Goal: Information Seeking & Learning: Learn about a topic

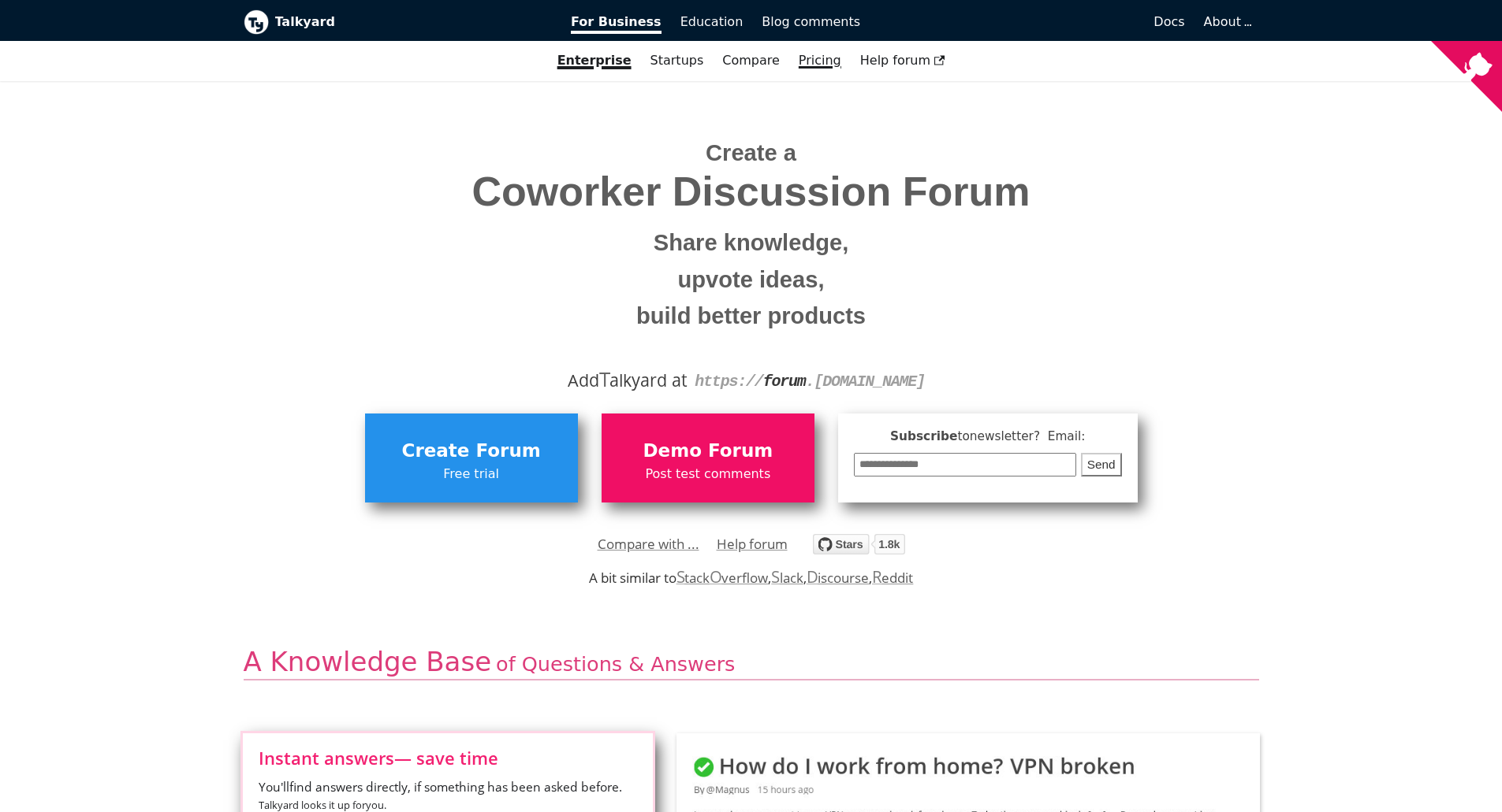
click at [800, 65] on link "Pricing" at bounding box center [820, 61] width 61 height 27
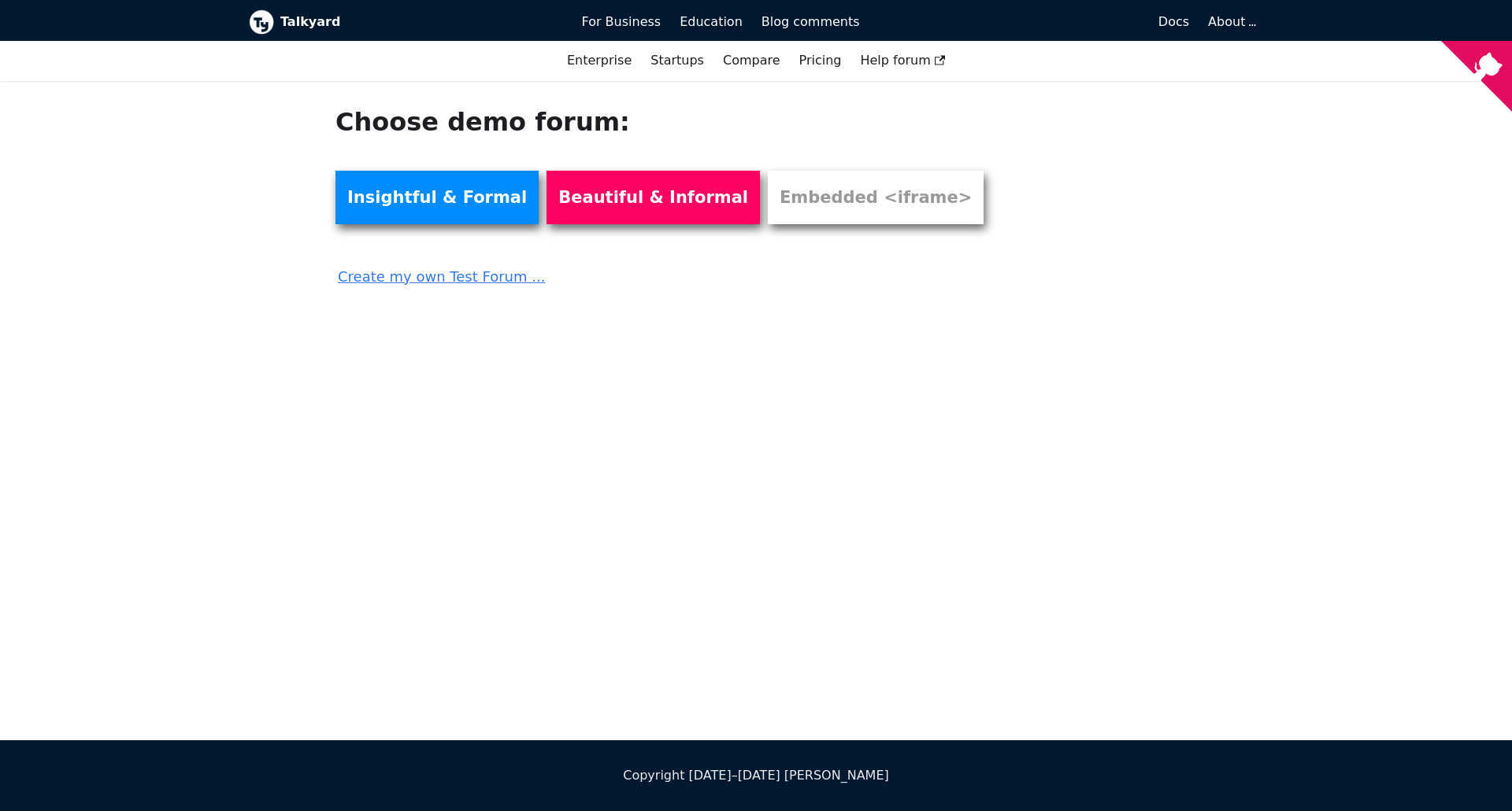
click at [456, 279] on link "Create my own Test Forum ..." at bounding box center [669, 272] width 668 height 35
